Goal: Task Accomplishment & Management: Manage account settings

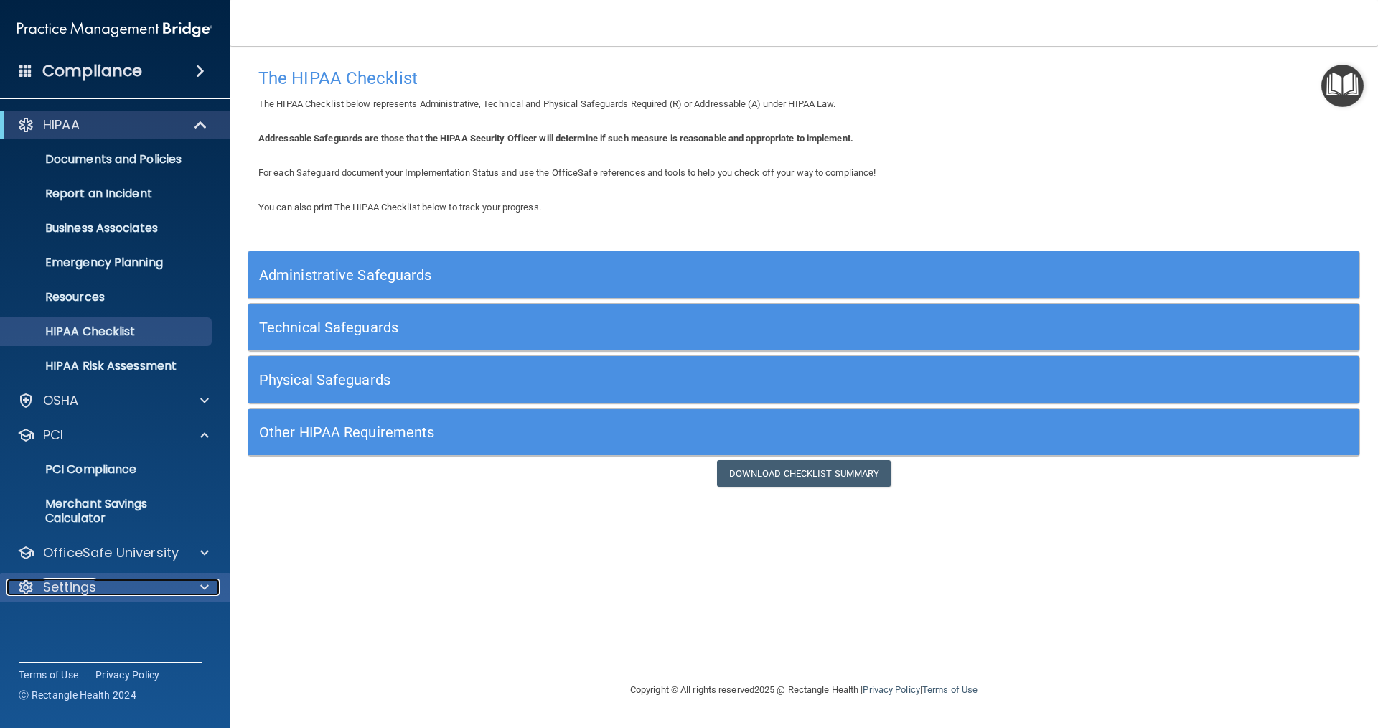
click at [118, 584] on div "Settings" at bounding box center [95, 587] width 178 height 17
click at [85, 654] on p "My Users" at bounding box center [107, 656] width 196 height 14
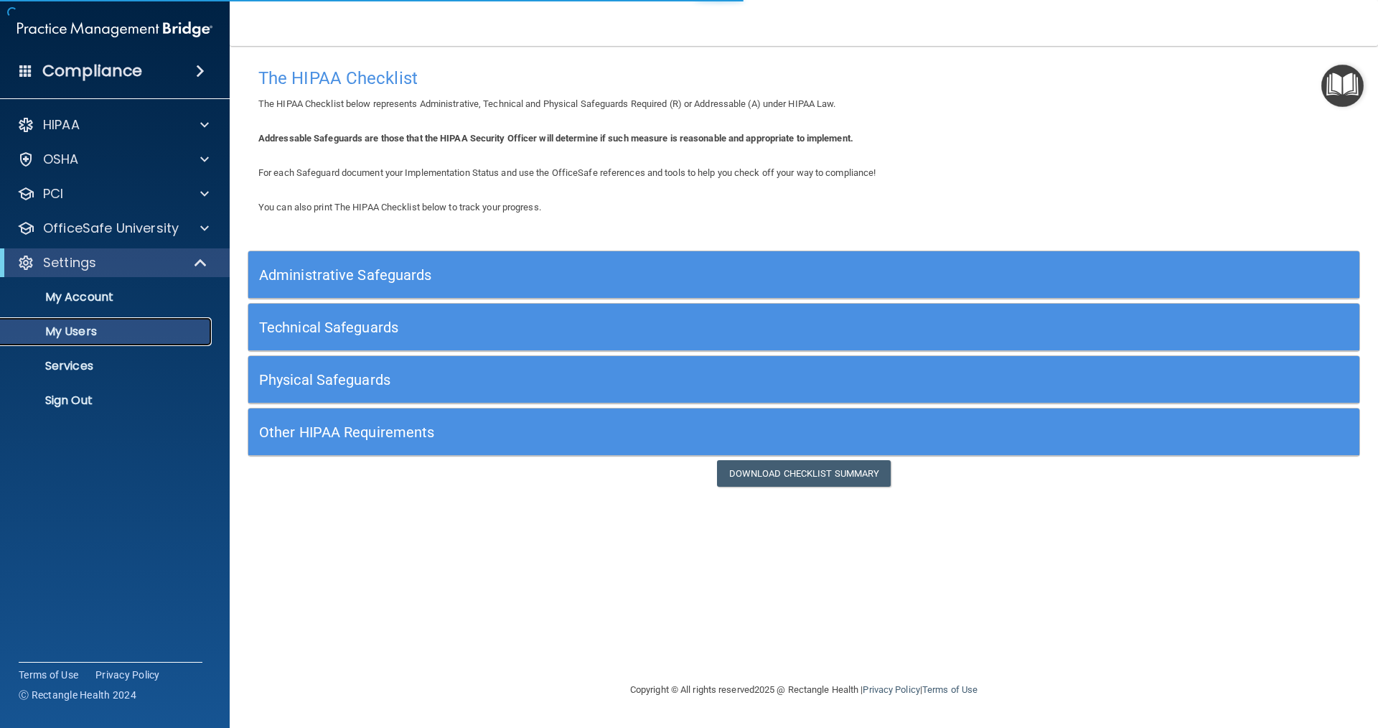
click at [86, 335] on p "My Users" at bounding box center [107, 331] width 196 height 14
select select "20"
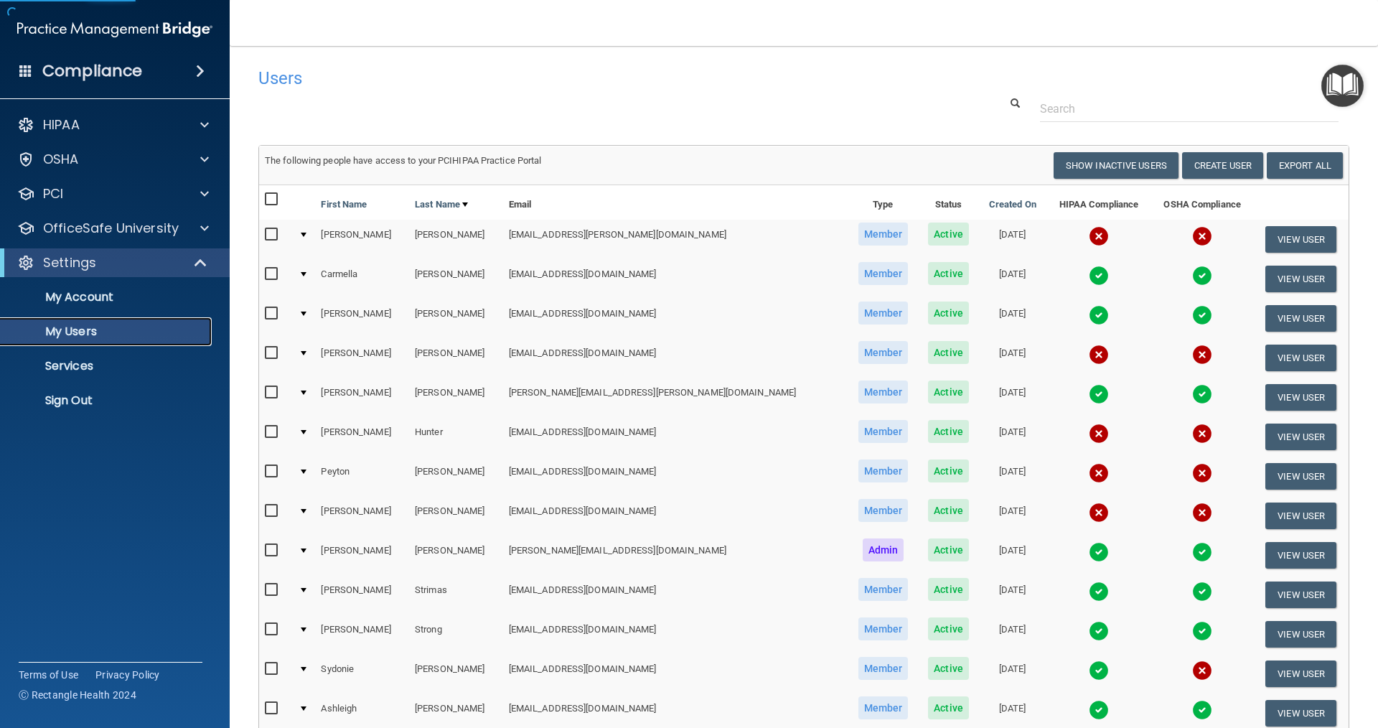
scroll to position [72, 0]
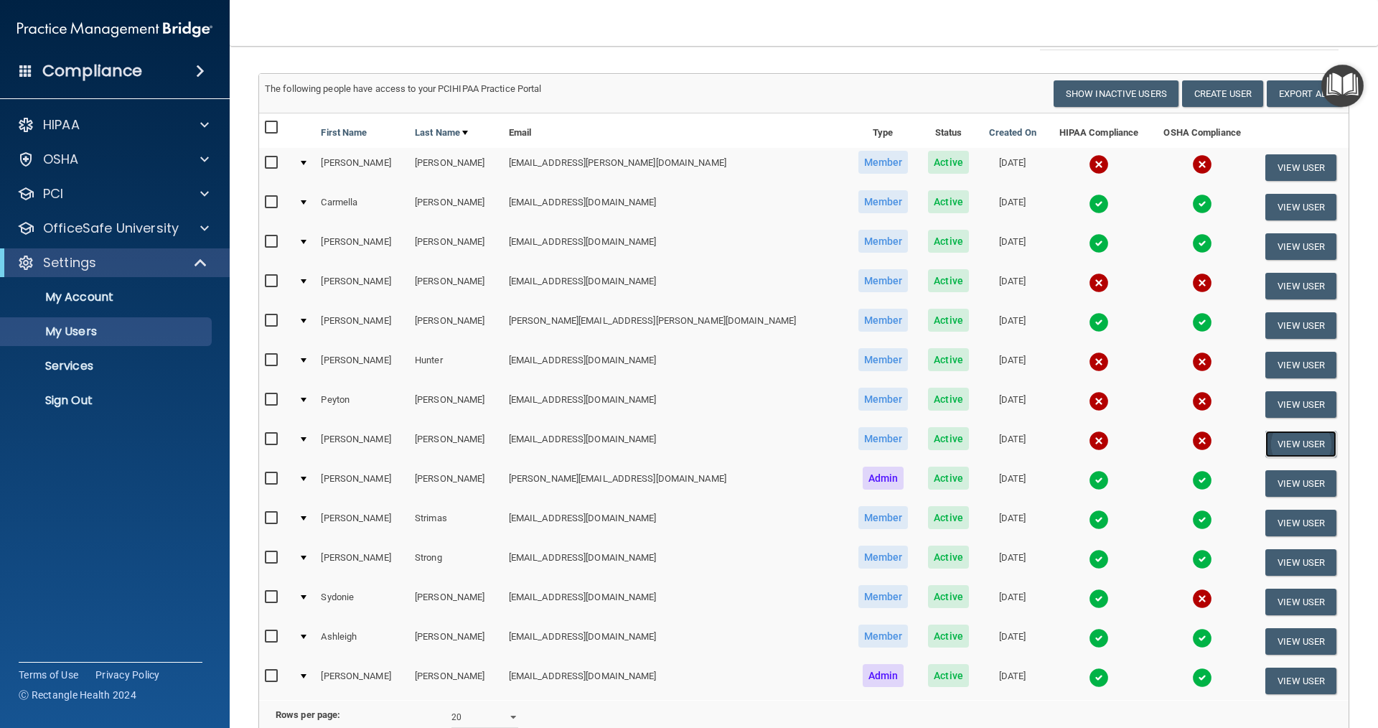
click at [1271, 445] on button "View User" at bounding box center [1301, 444] width 71 height 27
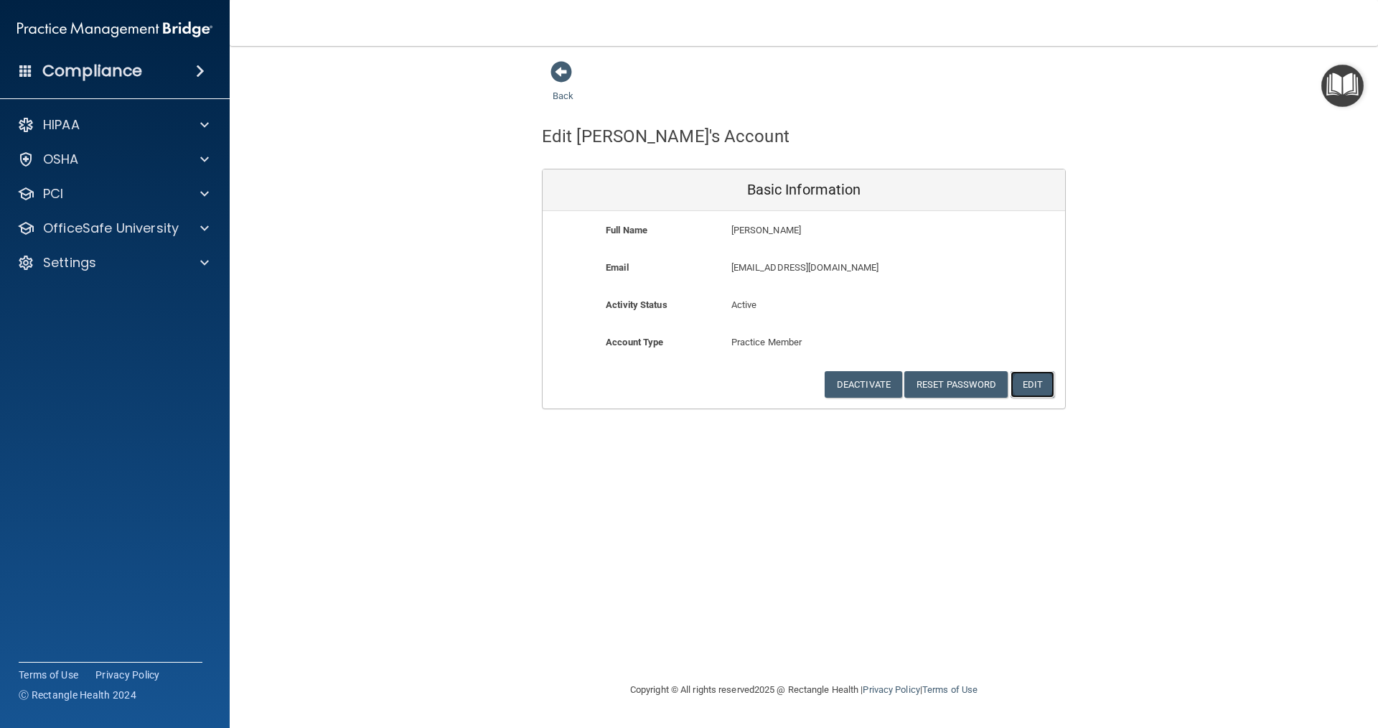
click at [1030, 378] on button "Edit" at bounding box center [1033, 384] width 44 height 27
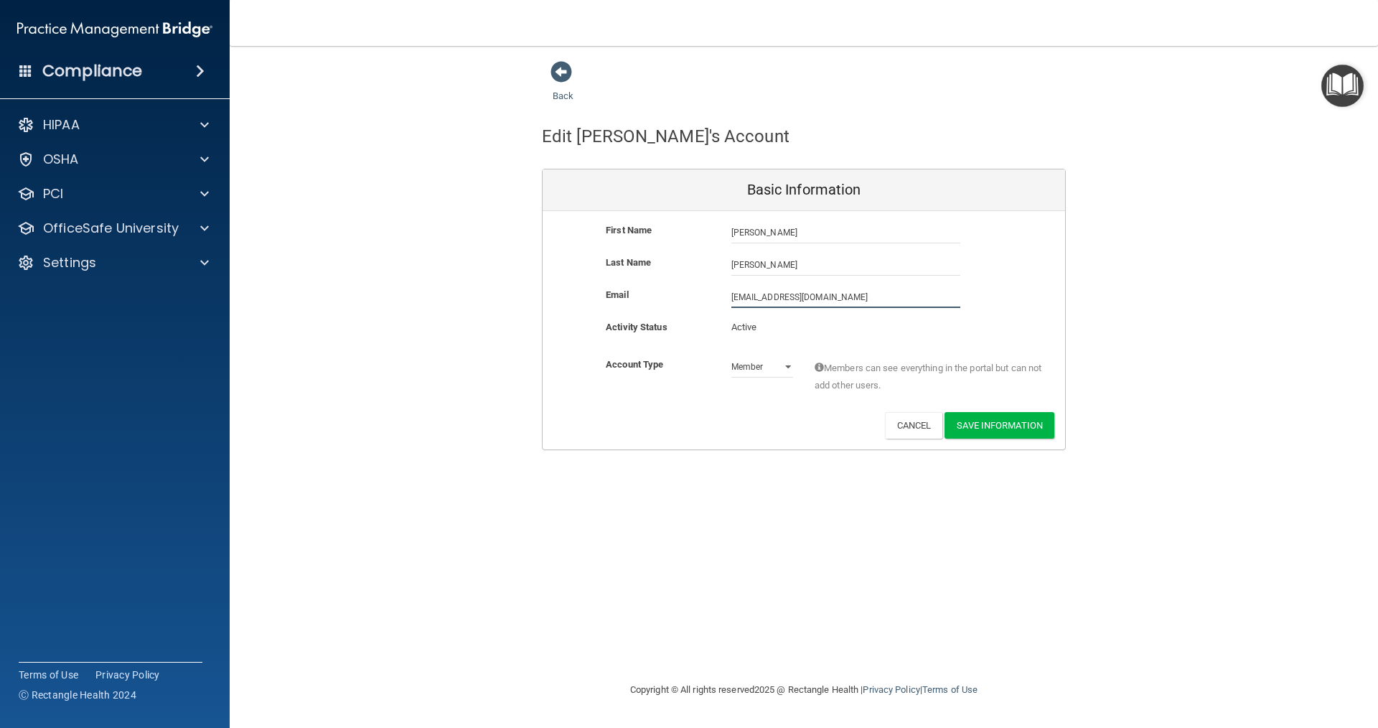
click at [841, 297] on input "[EMAIL_ADDRESS][DOMAIN_NAME]" at bounding box center [845, 297] width 229 height 22
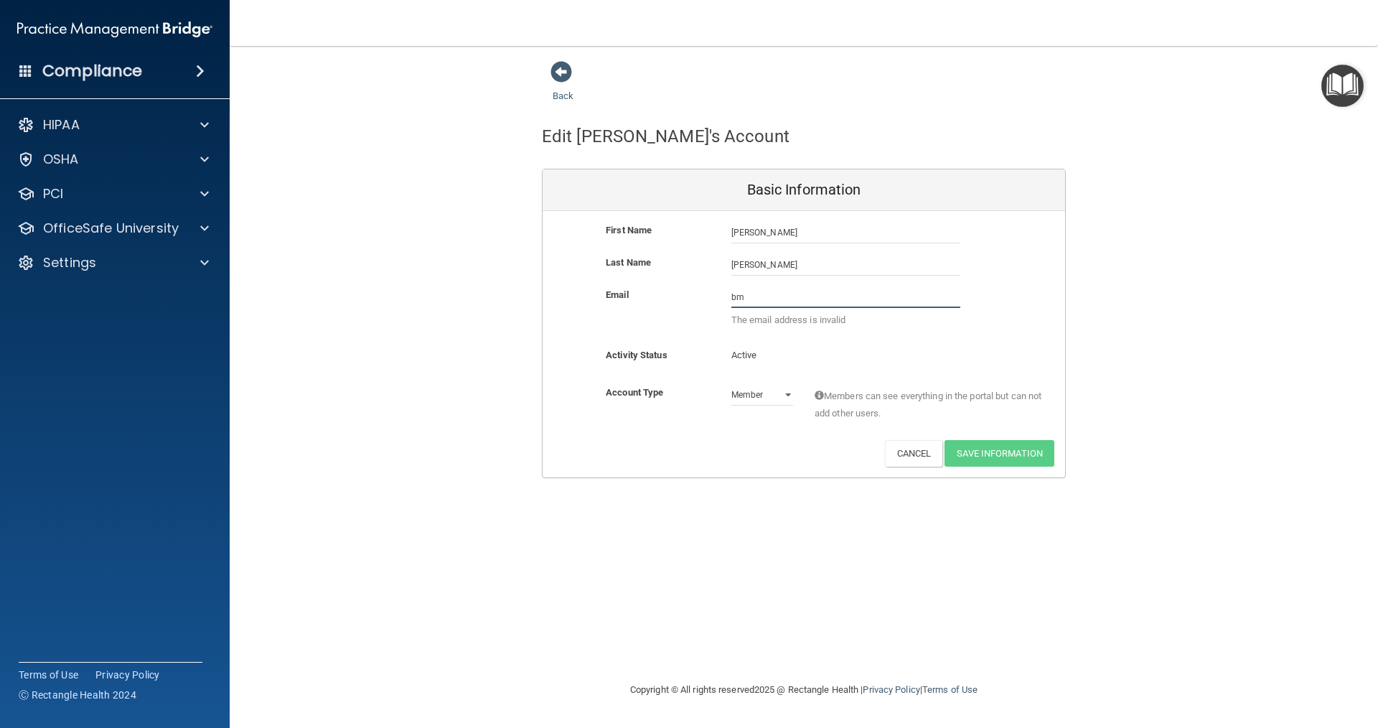
type input "b"
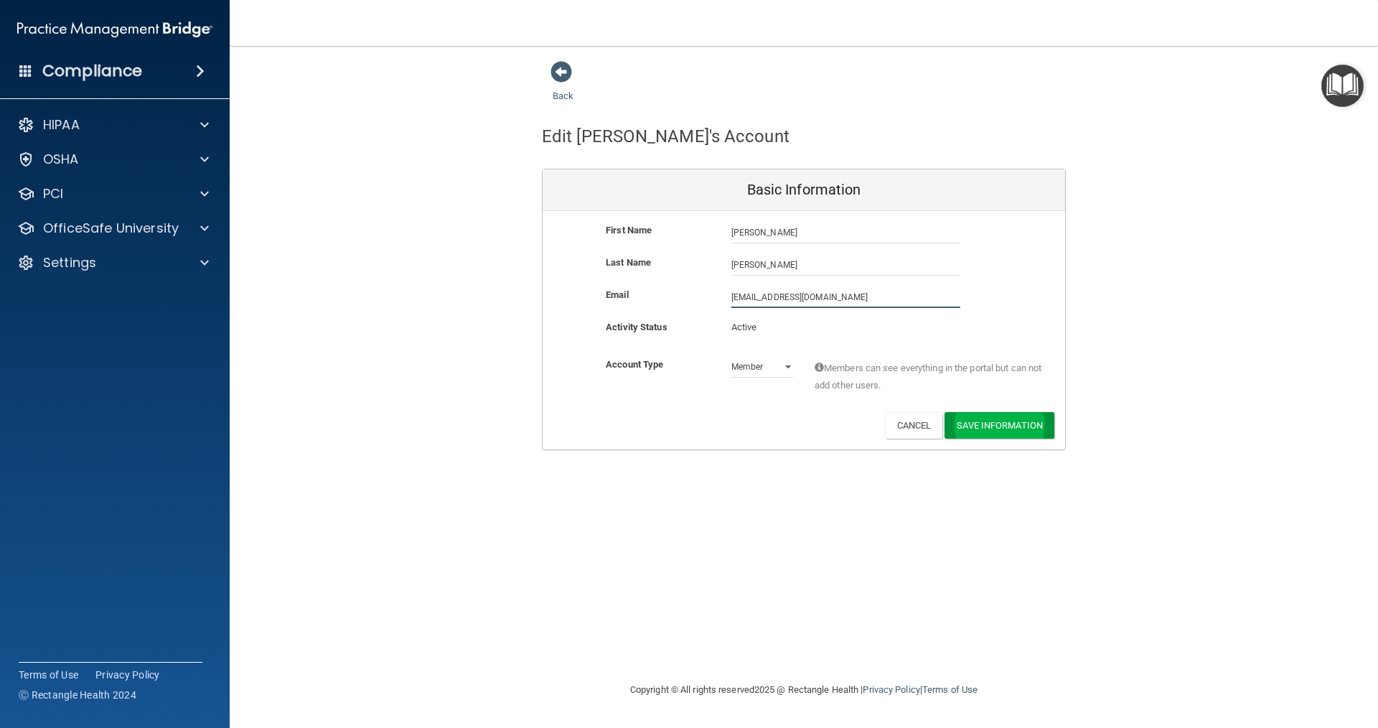
type input "[EMAIL_ADDRESS][DOMAIN_NAME]"
click at [993, 426] on button "Save Information" at bounding box center [1000, 428] width 110 height 27
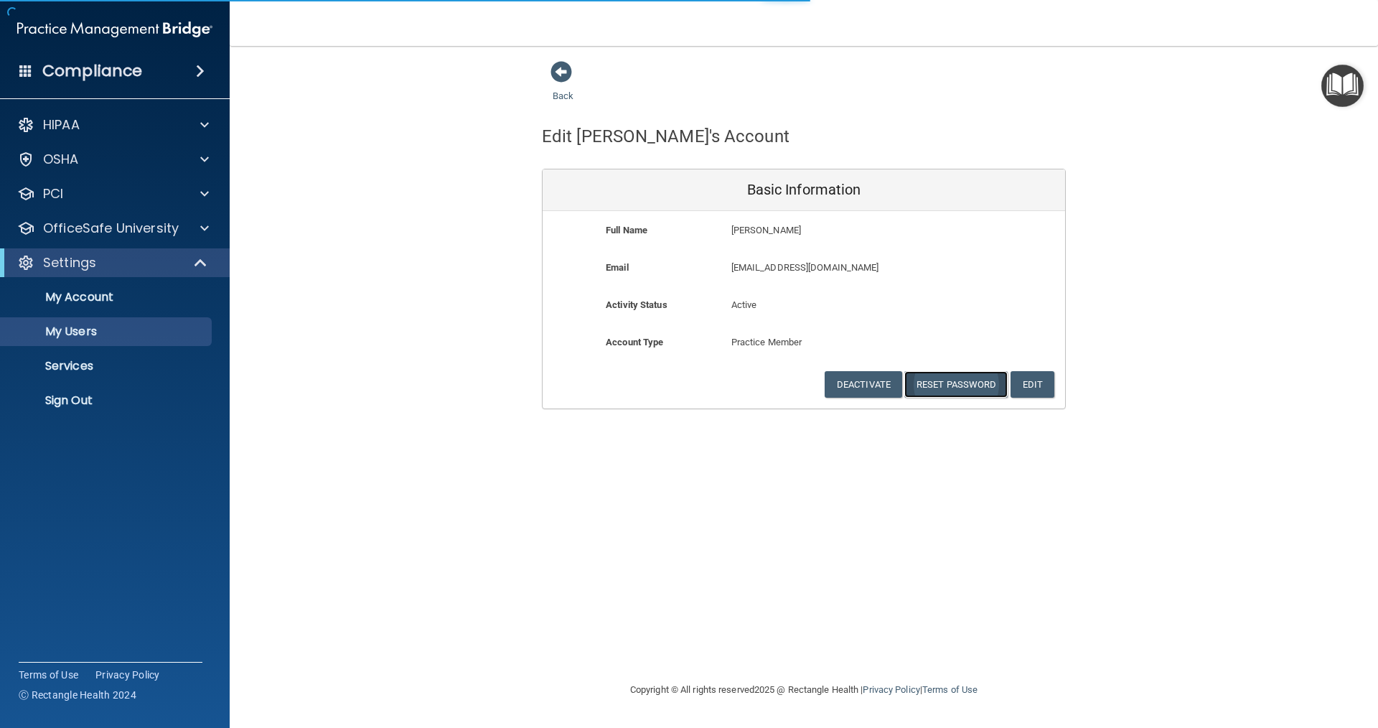
click at [966, 381] on button "Reset Password" at bounding box center [955, 384] width 103 height 27
select select "20"
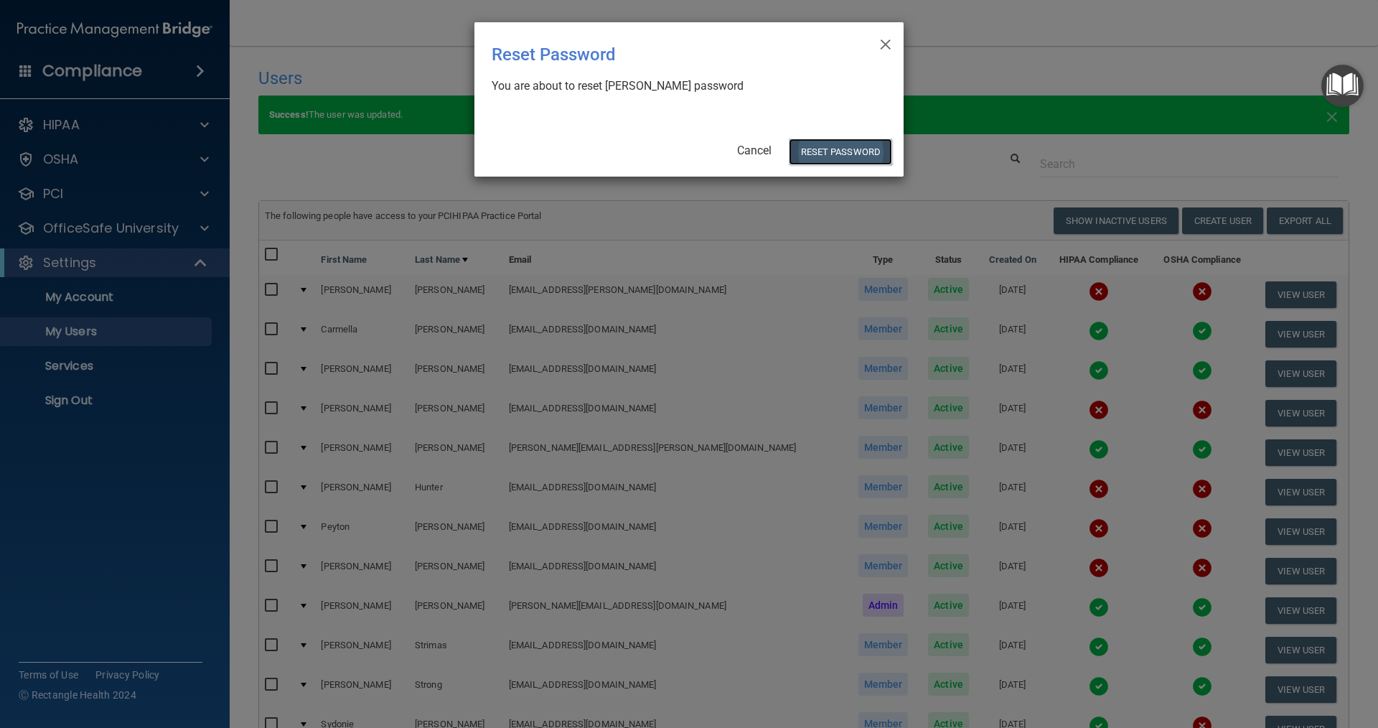
click at [843, 152] on button "Reset Password" at bounding box center [840, 152] width 103 height 27
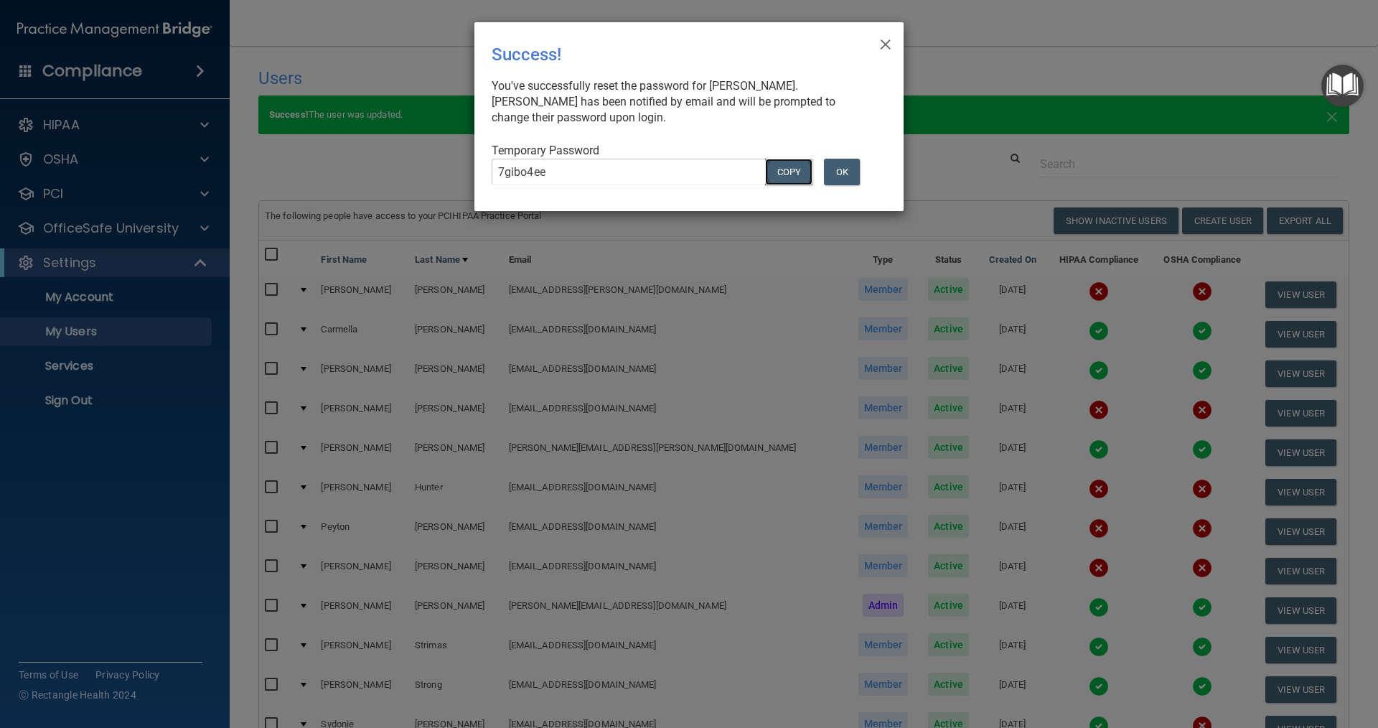
click at [792, 173] on button "COPY" at bounding box center [788, 172] width 47 height 27
click at [844, 176] on button "OK" at bounding box center [842, 172] width 36 height 27
